Goal: Task Accomplishment & Management: Manage account settings

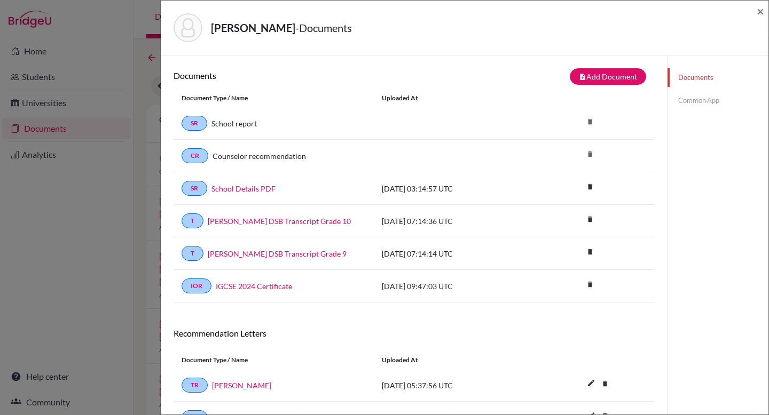
scroll to position [91, 0]
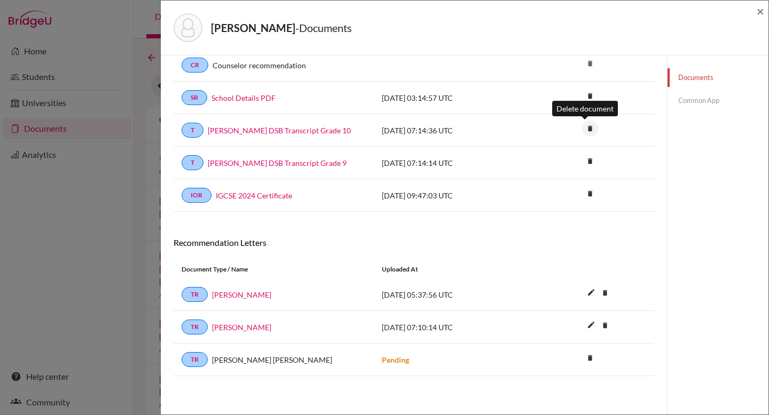
click at [586, 128] on icon "delete" at bounding box center [590, 129] width 16 height 16
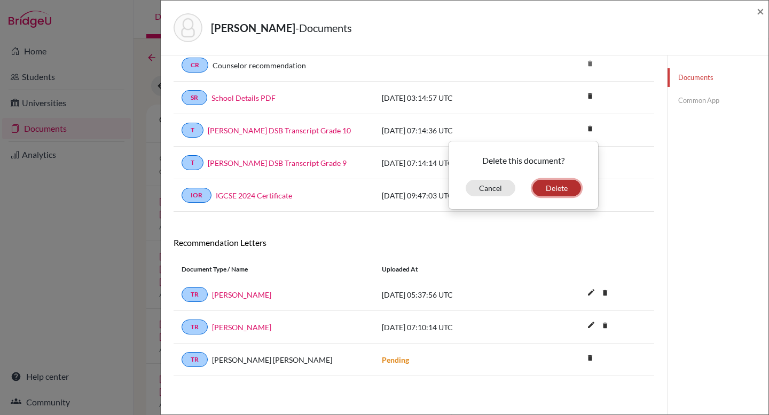
click at [557, 187] on button "Delete" at bounding box center [556, 188] width 49 height 17
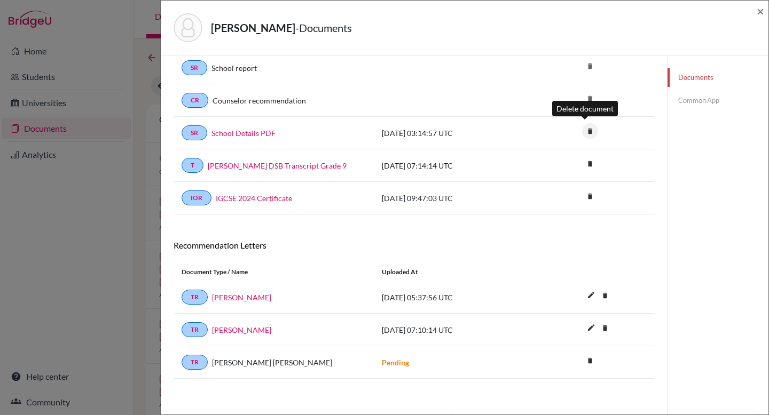
scroll to position [93, 0]
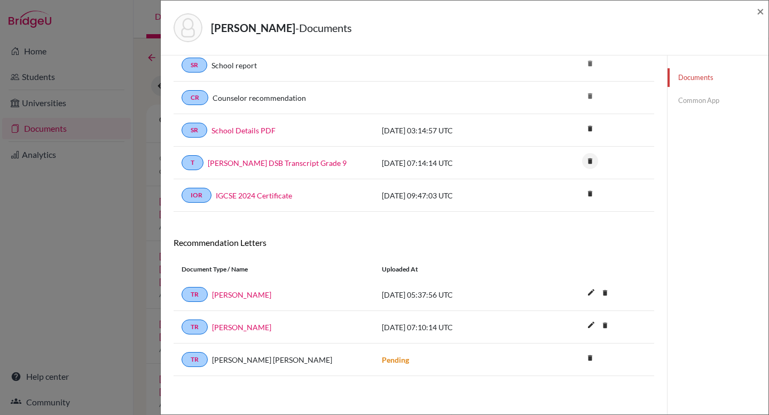
click at [582, 162] on icon "delete" at bounding box center [590, 161] width 16 height 16
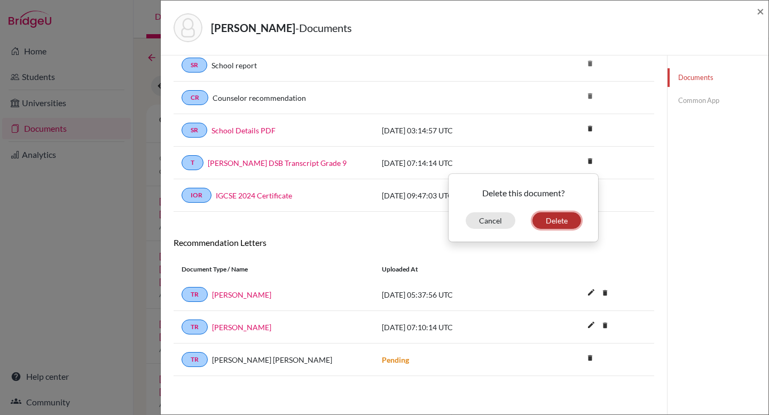
click at [558, 219] on button "Delete" at bounding box center [556, 220] width 49 height 17
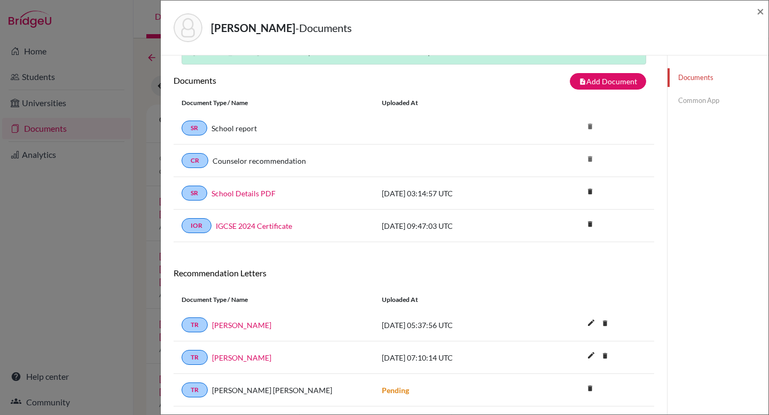
scroll to position [0, 0]
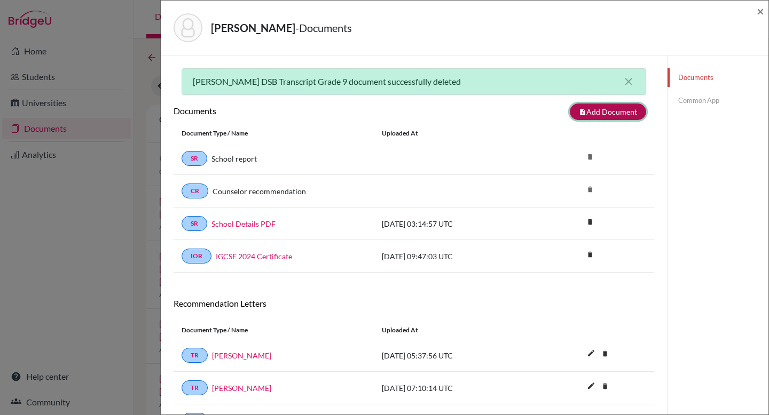
click at [613, 111] on button "note_add Add Document" at bounding box center [608, 112] width 76 height 17
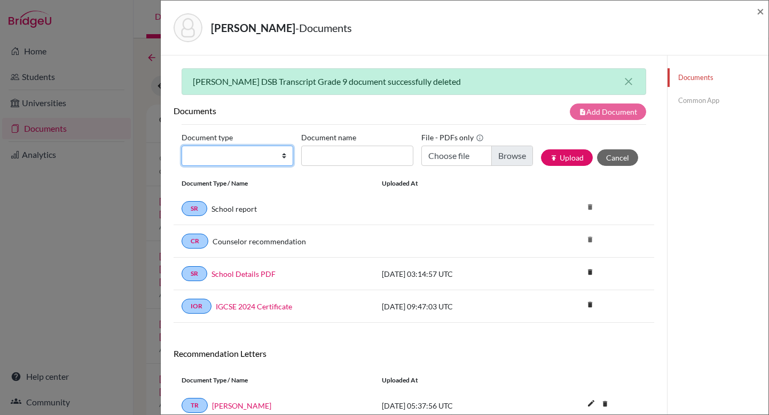
click at [247, 158] on select "Change explanation for Common App reports Counselor recommendation Internationa…" at bounding box center [238, 156] width 112 height 20
select select "2"
click at [182, 146] on select "Change explanation for Common App reports Counselor recommendation Internationa…" at bounding box center [238, 156] width 112 height 20
click at [327, 156] on input "Document name" at bounding box center [357, 156] width 112 height 20
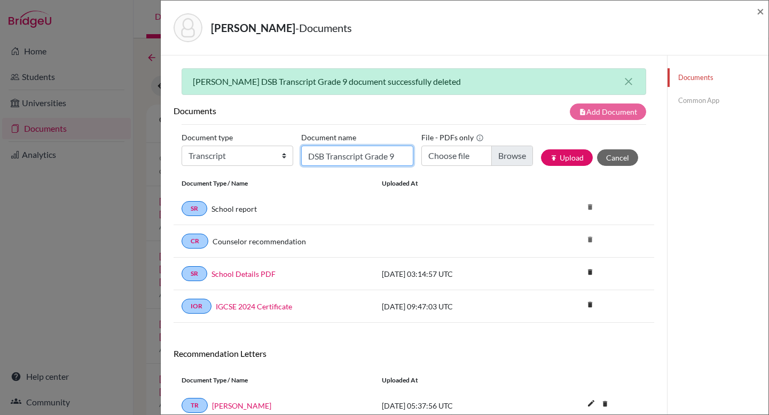
type input "DSB Transcript Grade 9"
click at [469, 159] on input "Choose file" at bounding box center [477, 156] width 112 height 20
type input "C:\fakepath\[PERSON_NAME] S School Transcript G9.pdf"
click at [569, 154] on button "publish Upload" at bounding box center [567, 157] width 52 height 17
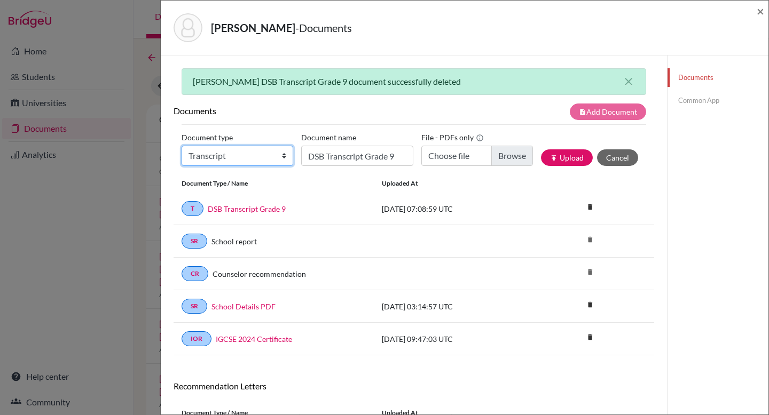
click at [240, 159] on select "Change explanation for Common App reports Counselor recommendation Internationa…" at bounding box center [238, 156] width 112 height 20
select select "2"
click at [182, 146] on select "Change explanation for Common App reports Counselor recommendation Internationa…" at bounding box center [238, 156] width 112 height 20
click at [350, 154] on input "DSB Transcript Grade 9" at bounding box center [357, 156] width 112 height 20
type input "DSB Transcript Grade 10"
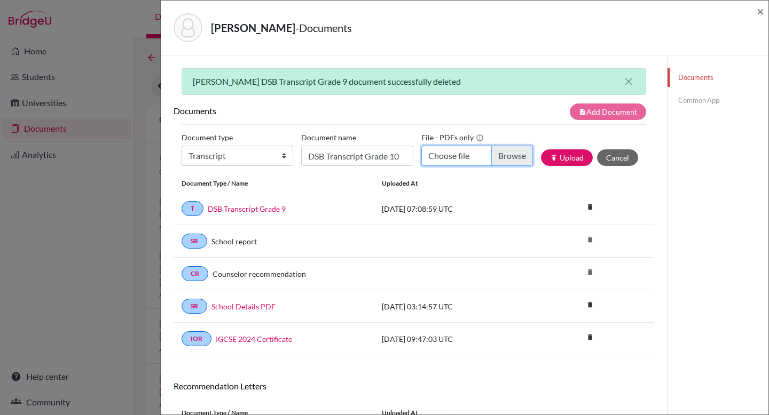
click at [494, 155] on input "Choose file" at bounding box center [477, 156] width 112 height 20
type input "C:\fakepath\[PERSON_NAME] S School Transcript G10.pdf"
click at [575, 160] on button "publish Upload" at bounding box center [567, 157] width 52 height 17
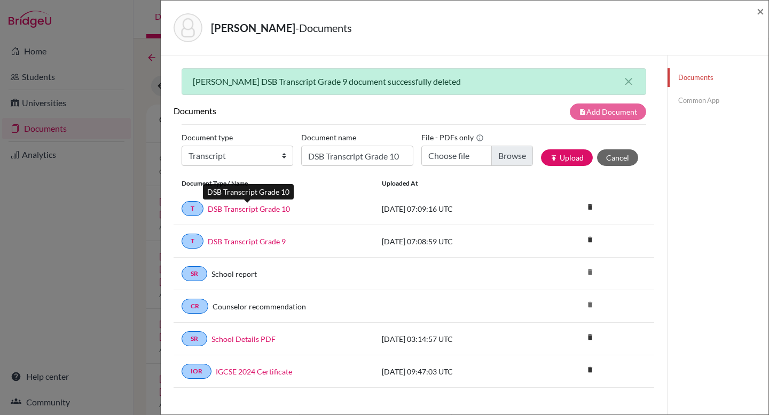
click at [257, 209] on link "DSB Transcript Grade 10" at bounding box center [249, 208] width 82 height 11
click at [759, 14] on span "×" at bounding box center [759, 10] width 7 height 15
